Goal: Transaction & Acquisition: Purchase product/service

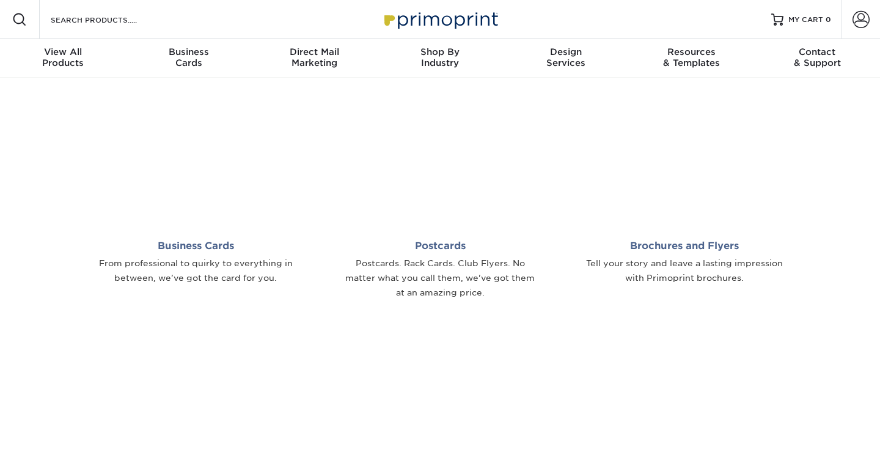
scroll to position [466, 0]
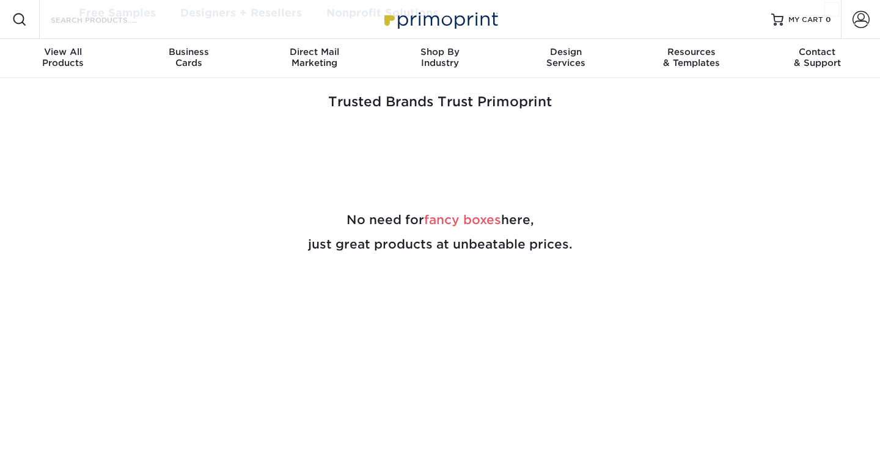
click at [75, 19] on input "Search Products" at bounding box center [108, 19] width 119 height 15
type input "folder"
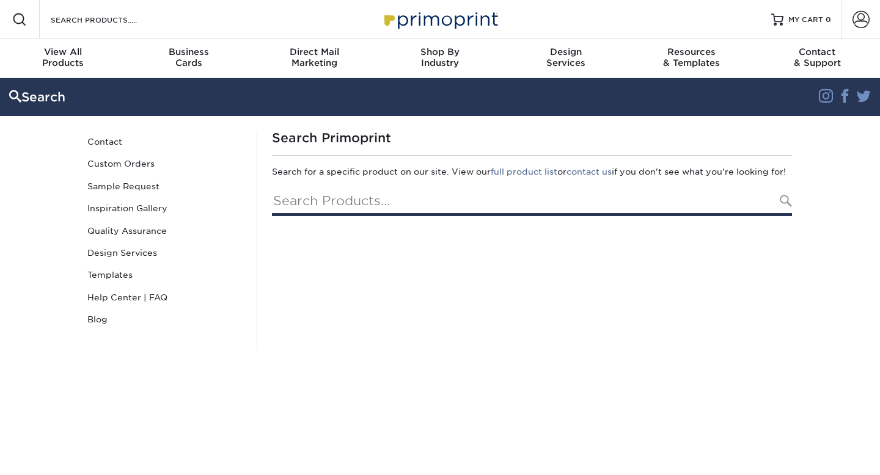
type input "folder"
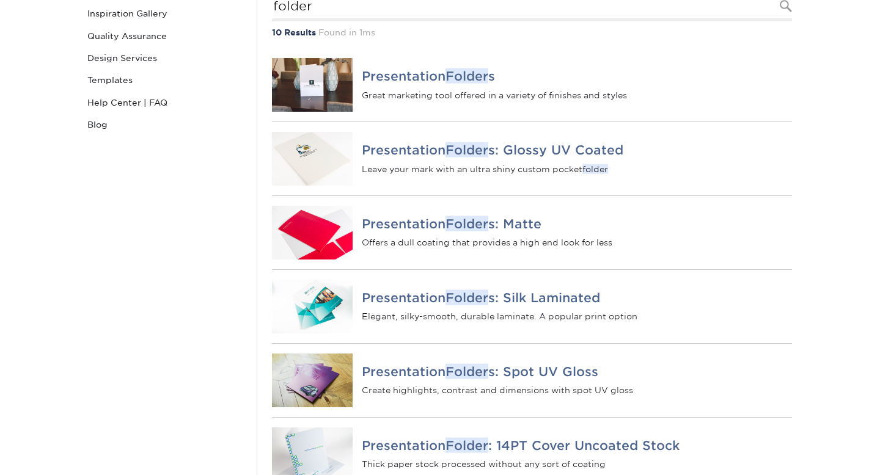
scroll to position [194, 0]
click at [417, 158] on h4 "Presentation Folder s: Glossy UV Coated" at bounding box center [577, 151] width 430 height 15
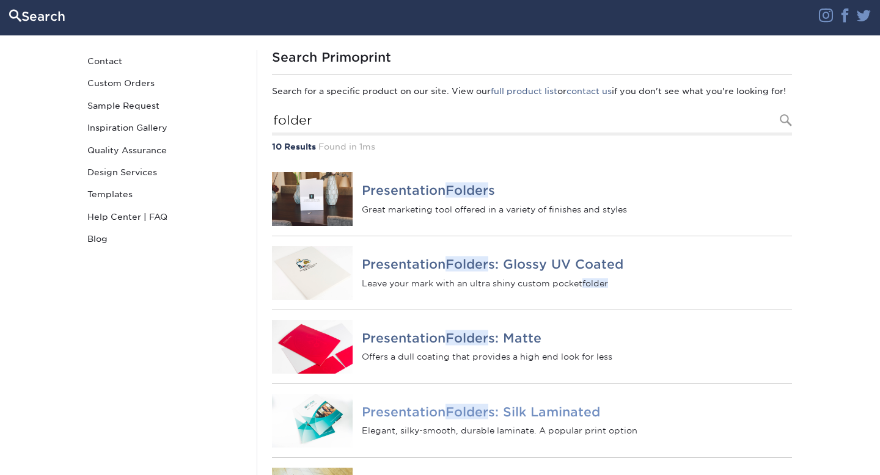
scroll to position [0, 0]
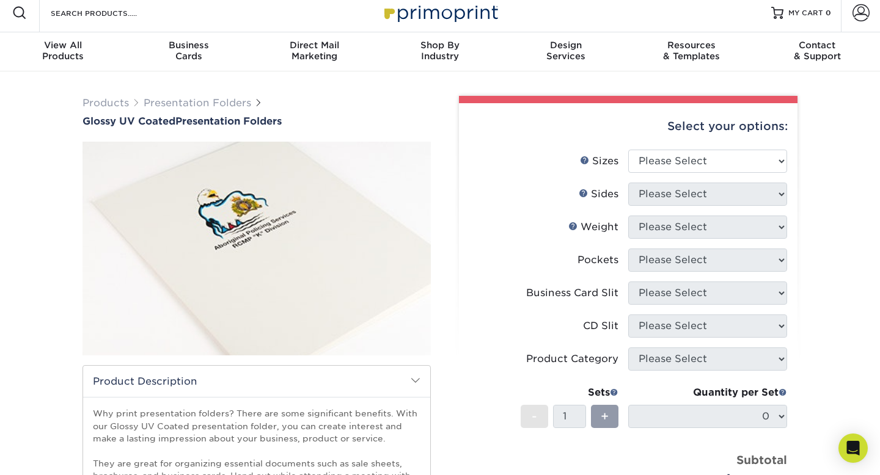
scroll to position [5, 0]
